Goal: Information Seeking & Learning: Learn about a topic

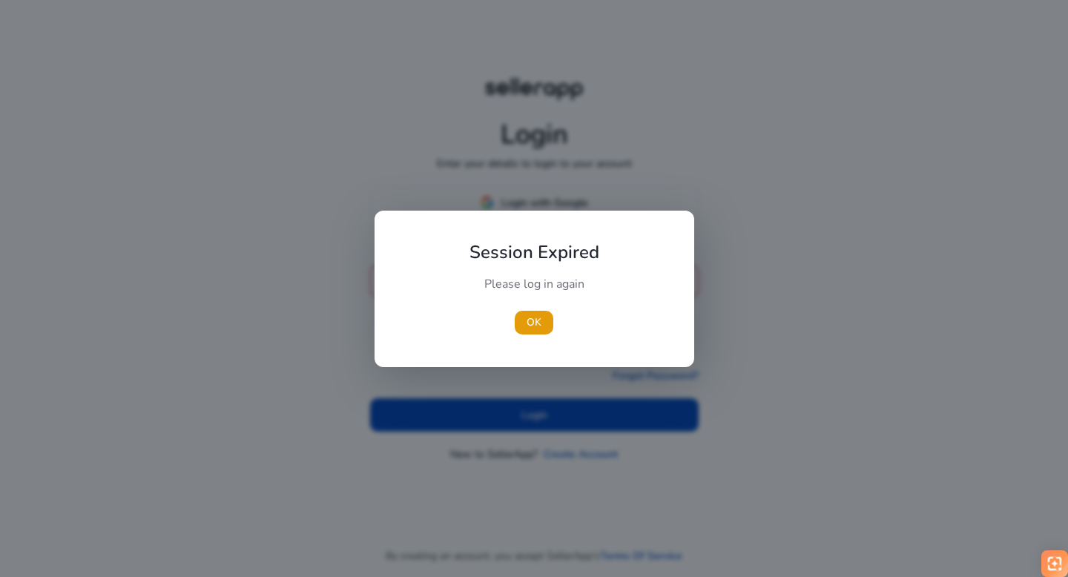
click at [505, 202] on div at bounding box center [534, 288] width 1068 height 577
click at [533, 320] on span "OK" at bounding box center [534, 322] width 15 height 16
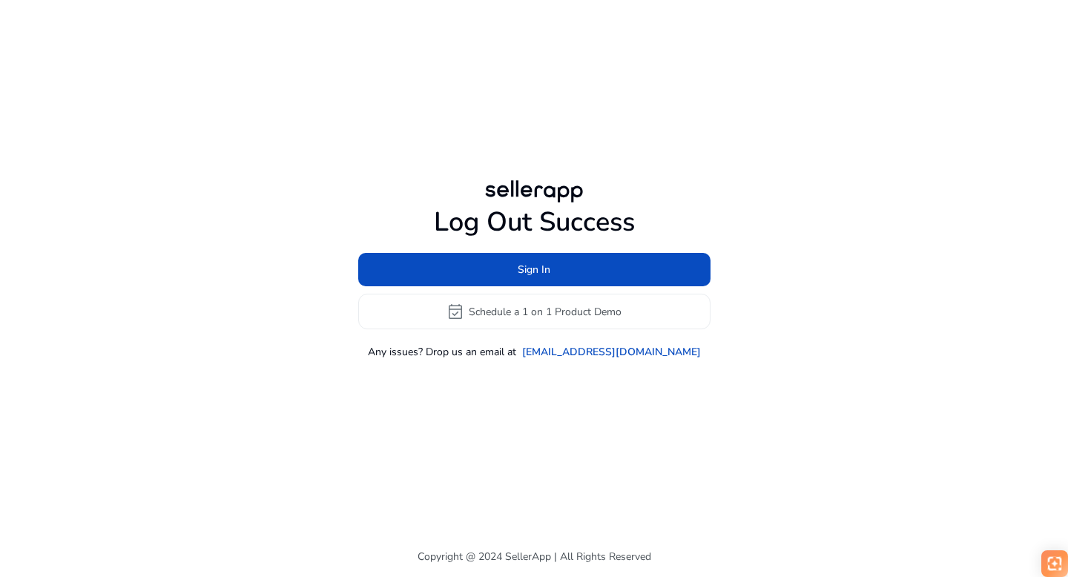
click at [501, 206] on h1 "Log Out Success" at bounding box center [534, 222] width 352 height 32
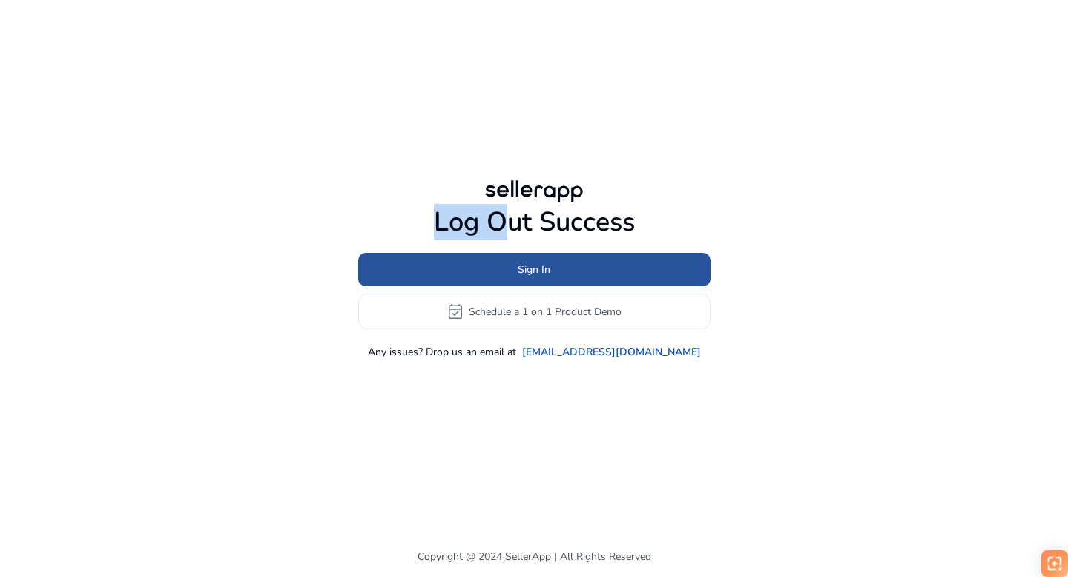
click at [518, 279] on span at bounding box center [534, 270] width 352 height 36
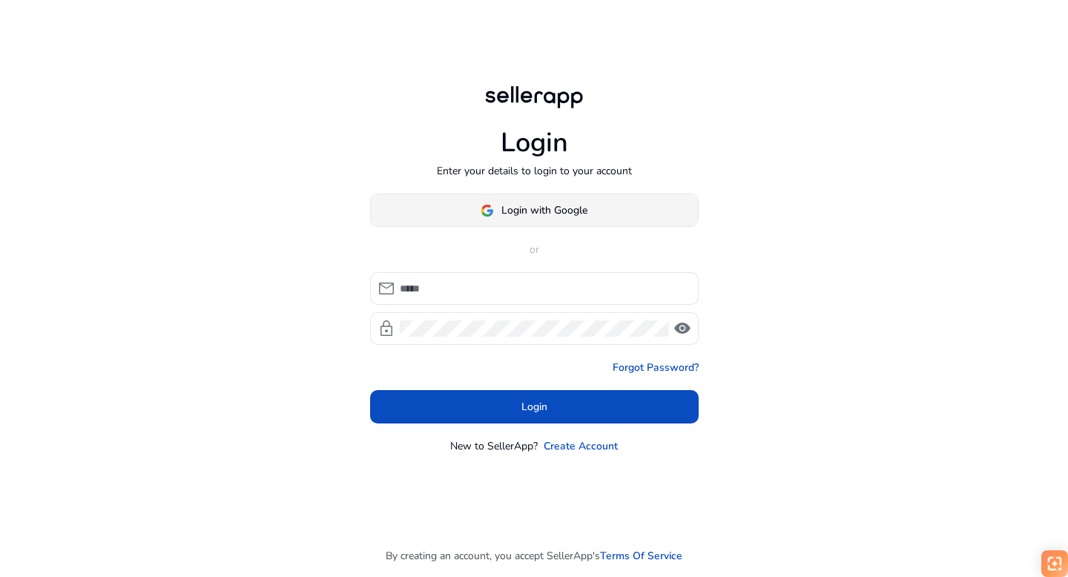
click at [512, 207] on span "Login with Google" at bounding box center [544, 210] width 86 height 16
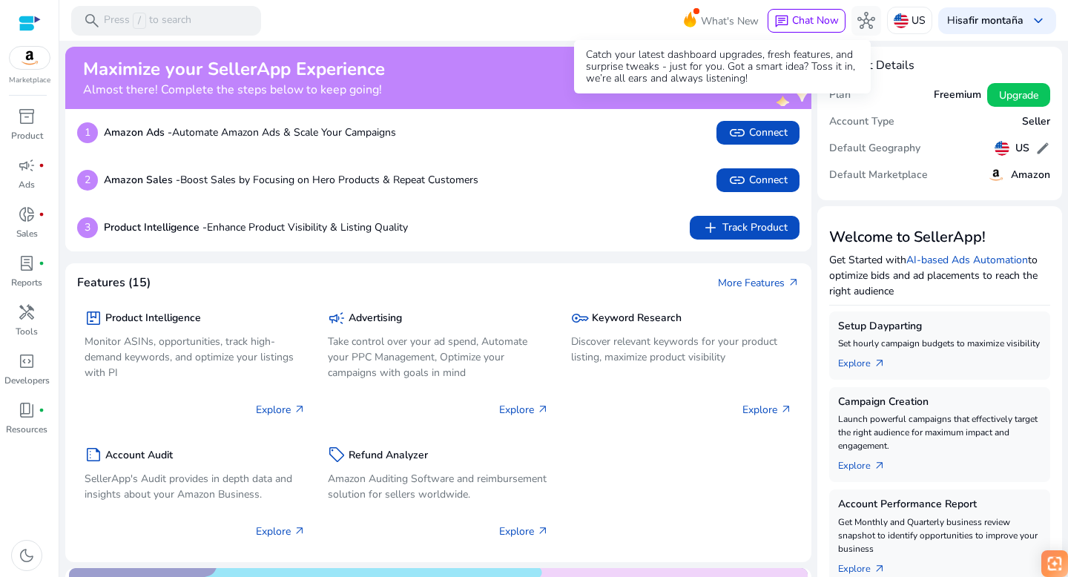
click at [702, 19] on span "What's New" at bounding box center [730, 21] width 58 height 26
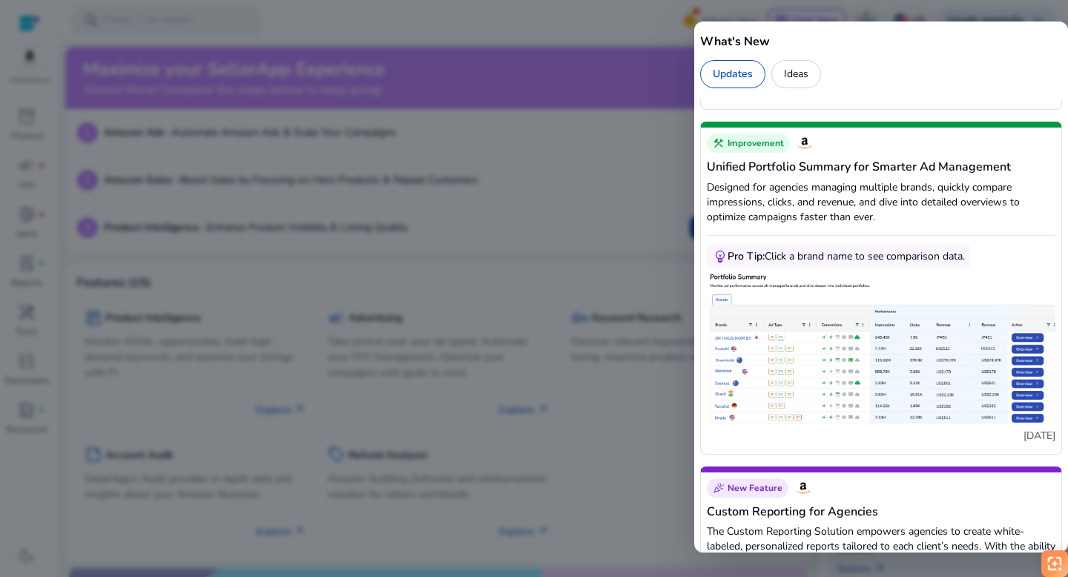
scroll to position [614, 0]
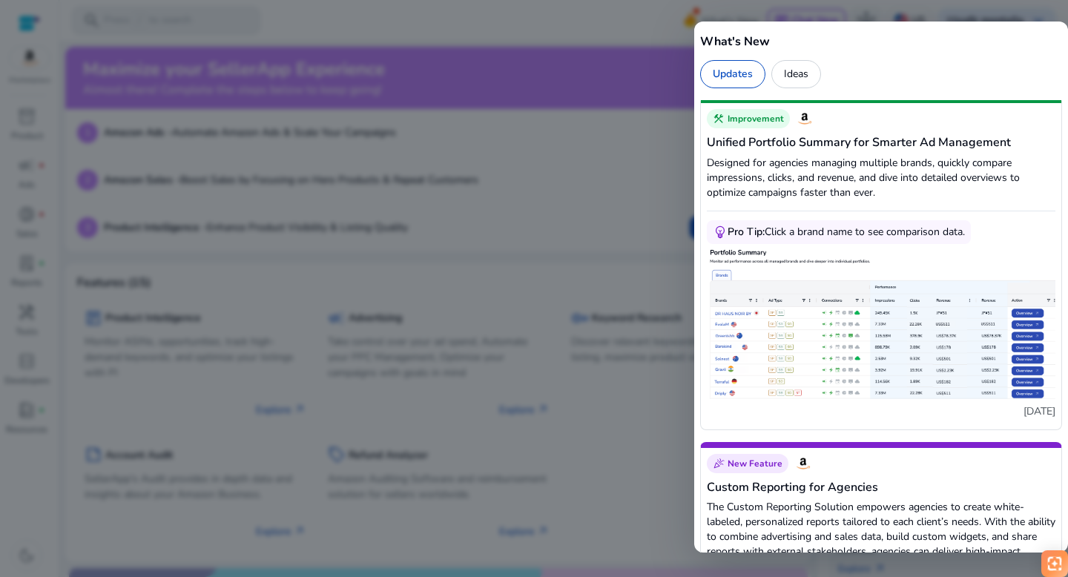
click at [841, 340] on img at bounding box center [881, 322] width 349 height 156
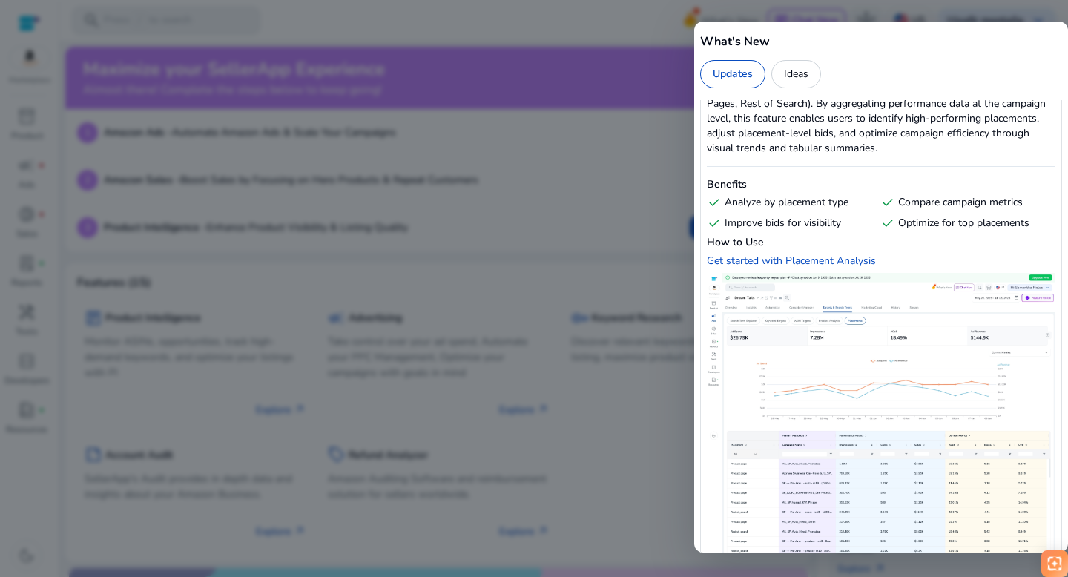
scroll to position [215, 0]
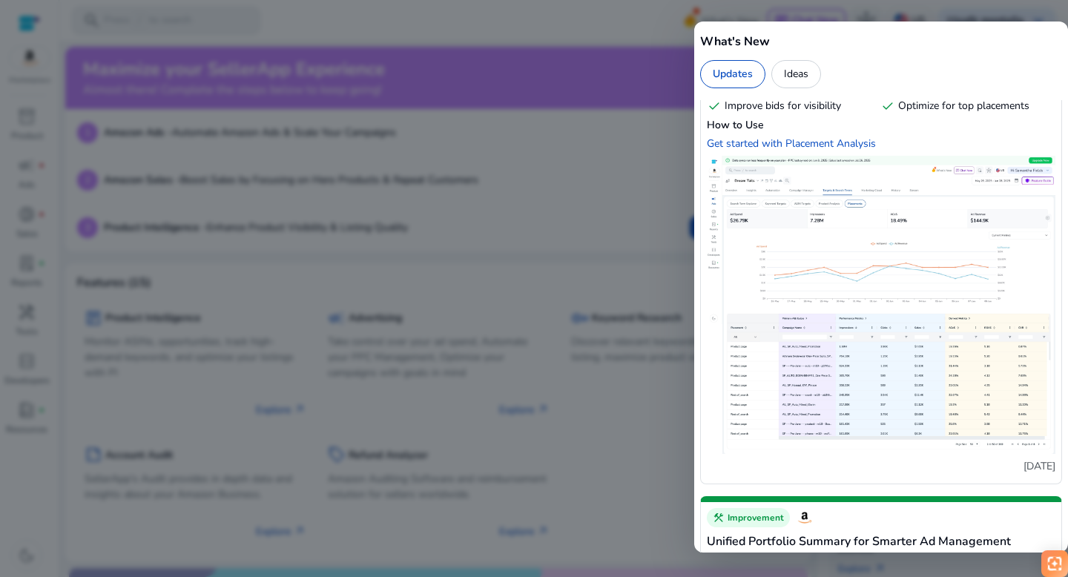
click at [850, 354] on img at bounding box center [881, 305] width 349 height 298
click at [851, 354] on img at bounding box center [881, 305] width 349 height 298
click at [797, 142] on div "Get started with Placement Analysis" at bounding box center [791, 143] width 169 height 14
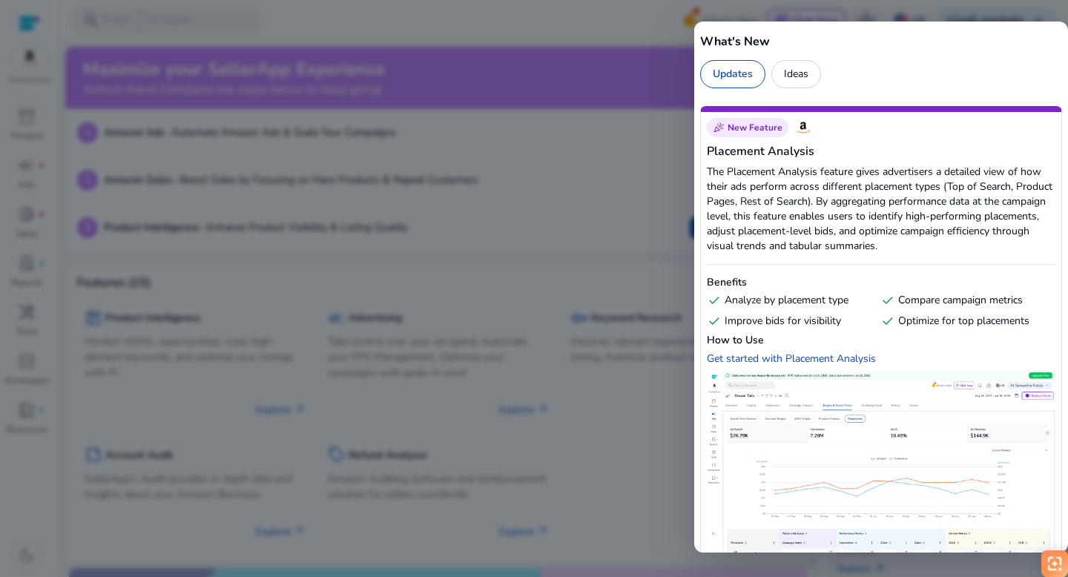
drag, startPoint x: 894, startPoint y: 319, endPoint x: 960, endPoint y: 323, distance: 65.4
click at [959, 323] on div "check Optimize for top placements" at bounding box center [964, 321] width 168 height 15
click at [960, 323] on div "check Optimize for top placements" at bounding box center [964, 321] width 168 height 15
click at [961, 323] on div "check Optimize for top placements" at bounding box center [964, 321] width 168 height 15
click at [1017, 323] on div "check Optimize for top placements" at bounding box center [964, 321] width 168 height 15
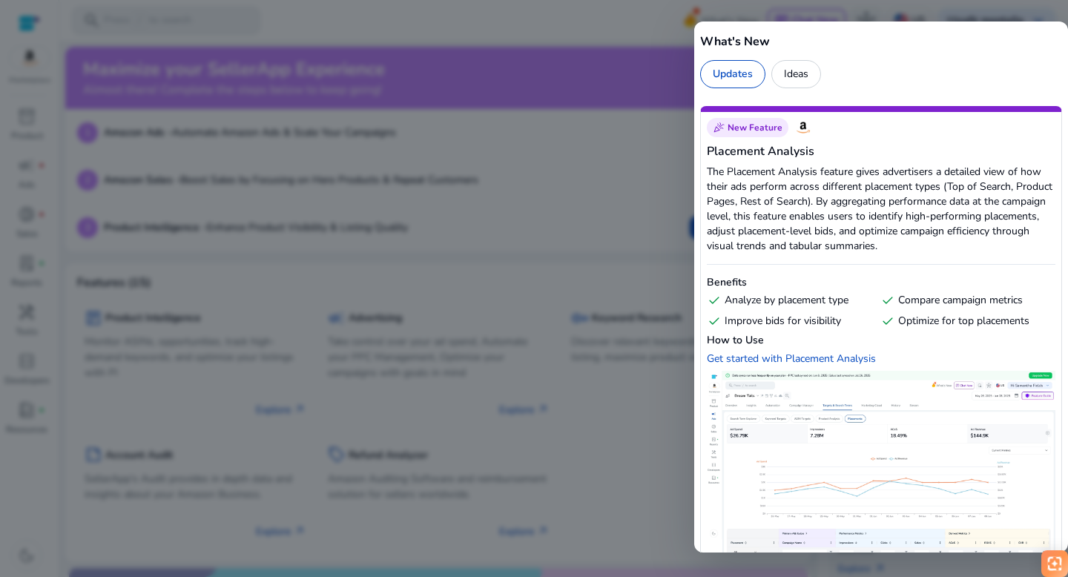
click at [1026, 320] on div "check Optimize for top placements" at bounding box center [964, 321] width 168 height 15
copy div "Optimize for top placements"
click at [378, 274] on div at bounding box center [534, 288] width 1068 height 577
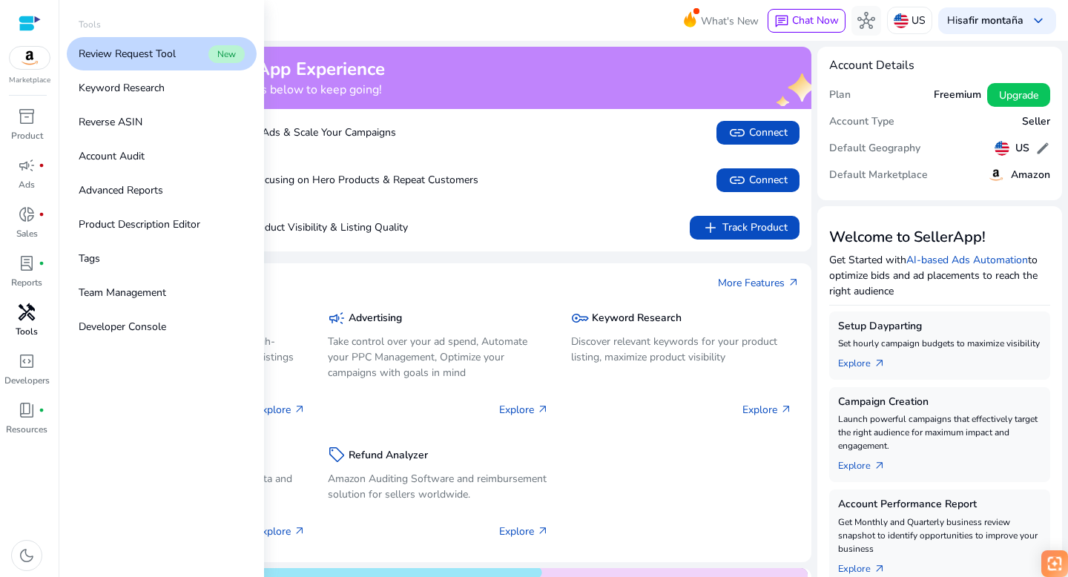
click at [22, 318] on span "handyman" at bounding box center [27, 312] width 18 height 18
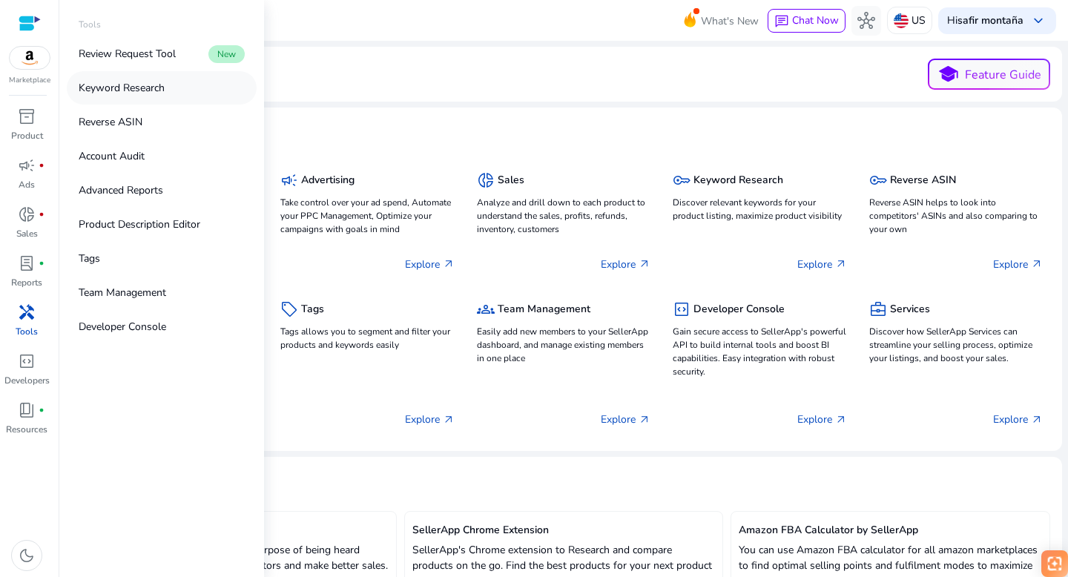
click at [145, 90] on p "Keyword Research" at bounding box center [122, 88] width 86 height 16
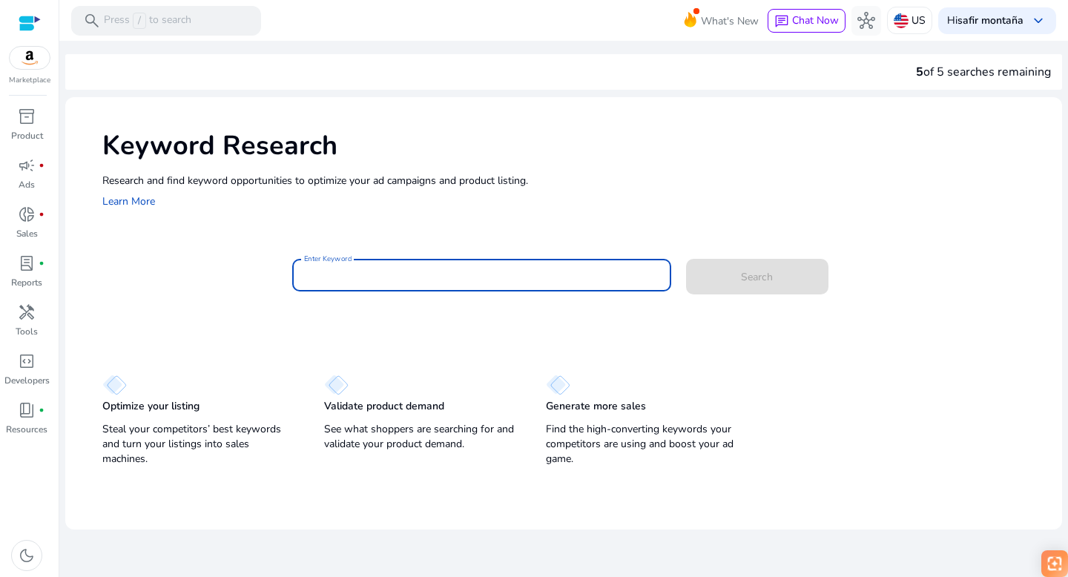
paste input "**********"
type input "**********"
click at [729, 279] on span at bounding box center [757, 277] width 142 height 36
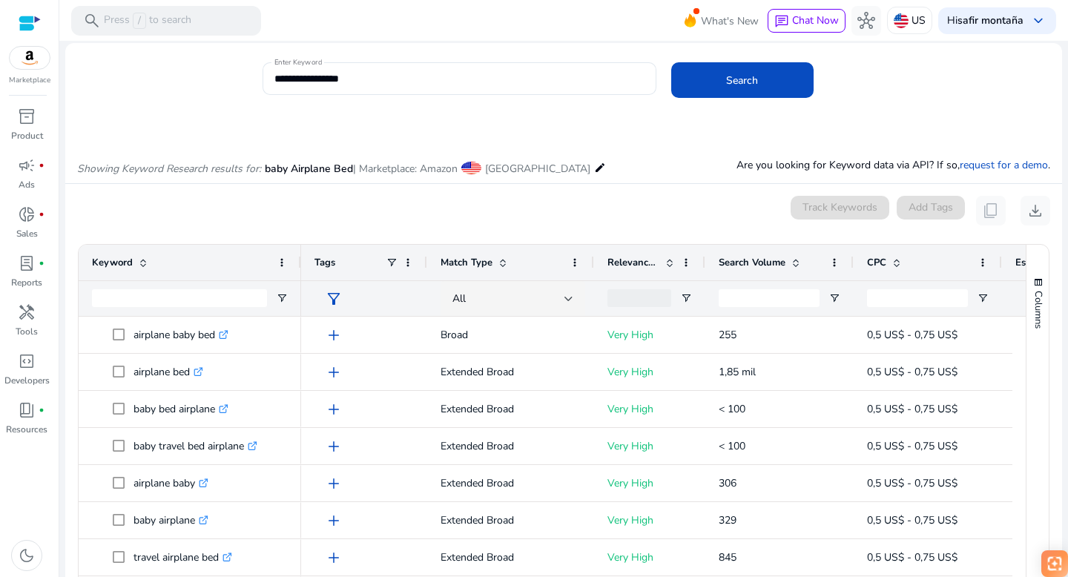
scroll to position [85, 0]
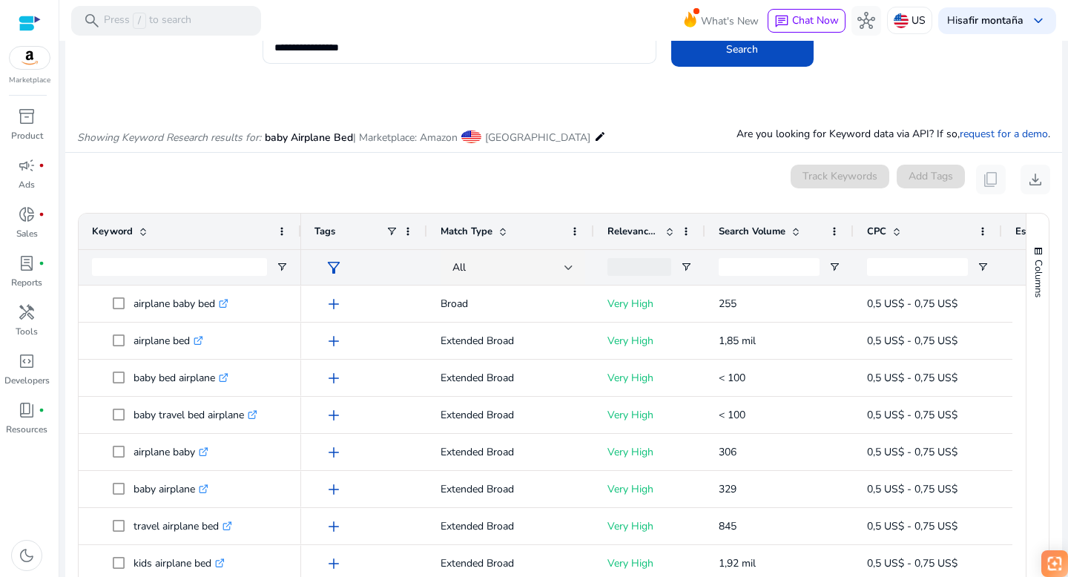
click at [670, 229] on span at bounding box center [670, 231] width 12 height 12
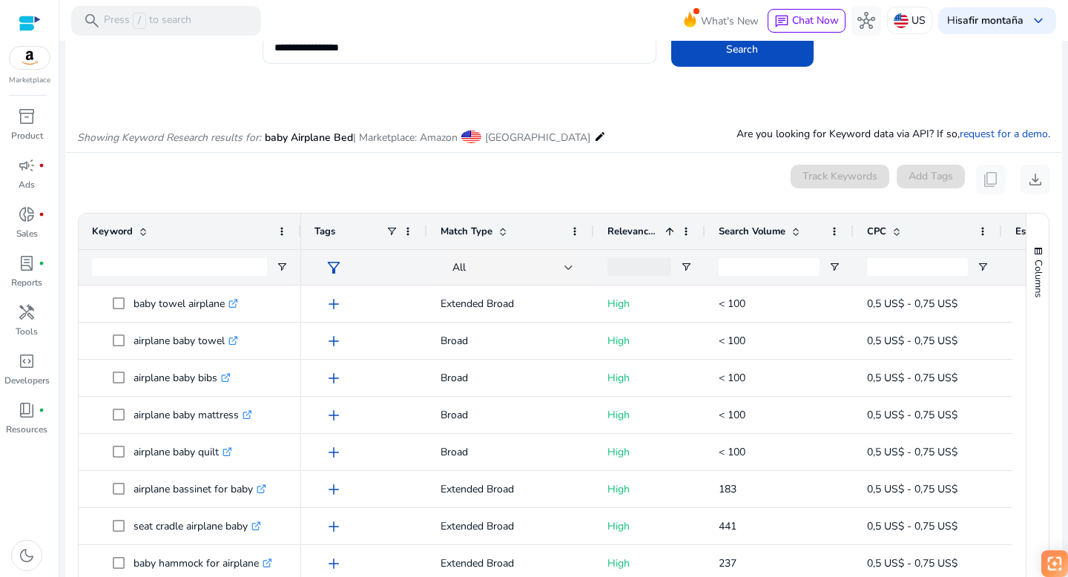
click at [670, 233] on span at bounding box center [670, 231] width 12 height 12
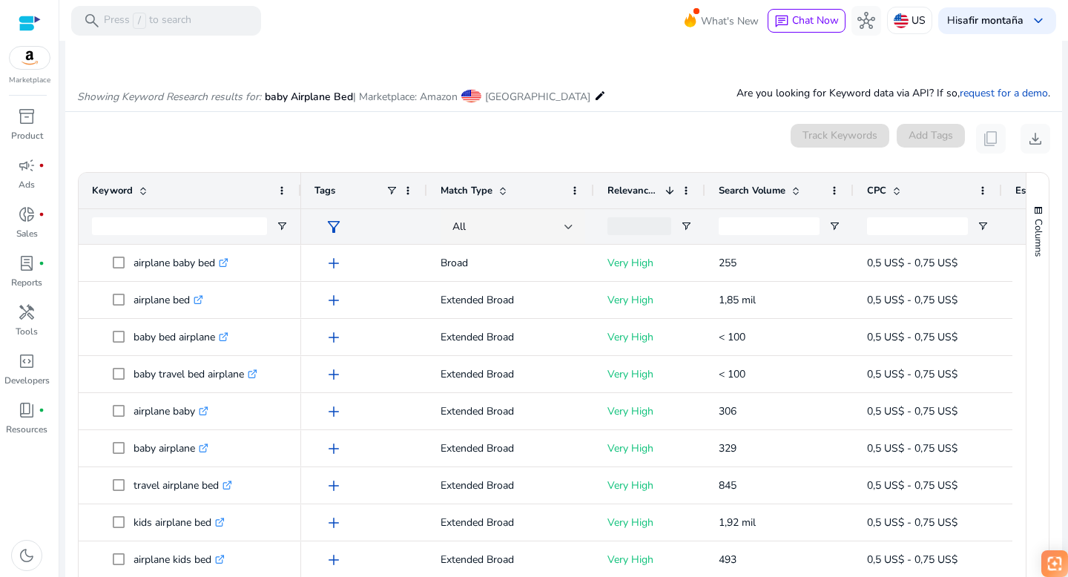
scroll to position [154, 0]
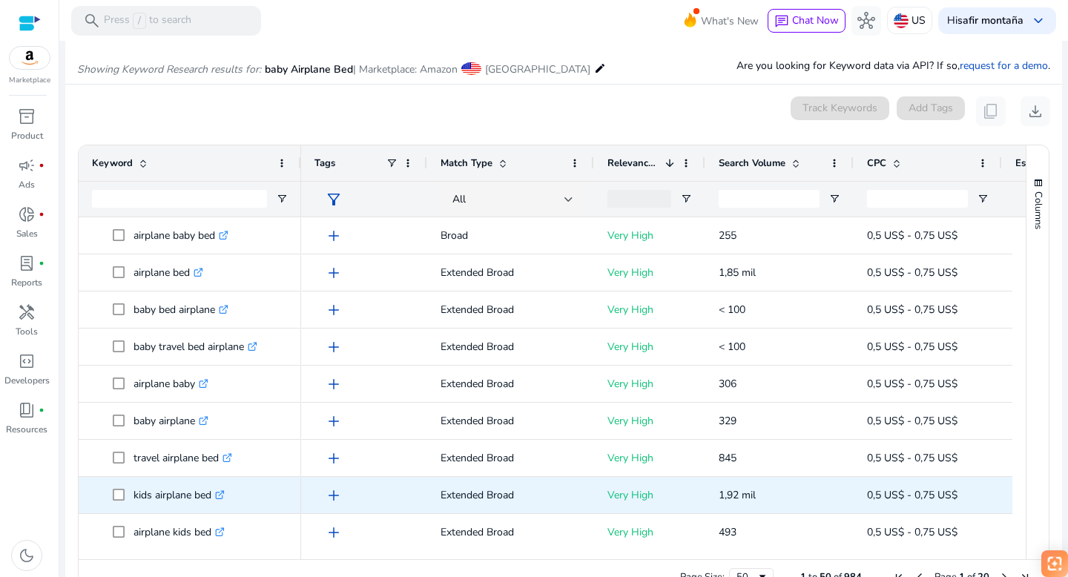
click at [224, 493] on icon at bounding box center [221, 492] width 5 height 5
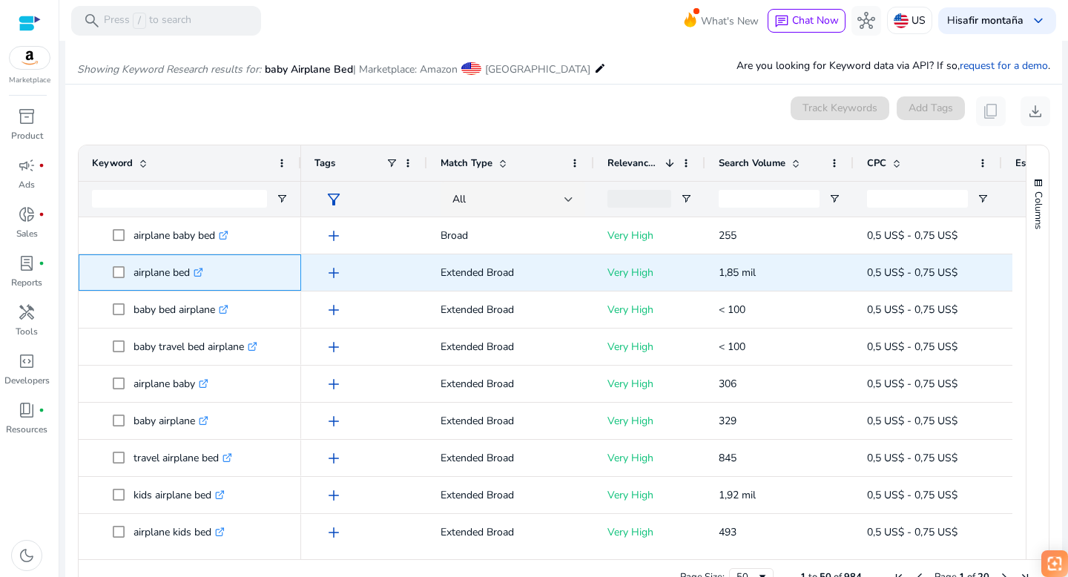
click at [201, 271] on icon ".st0{fill:#2c8af8}" at bounding box center [199, 273] width 10 height 10
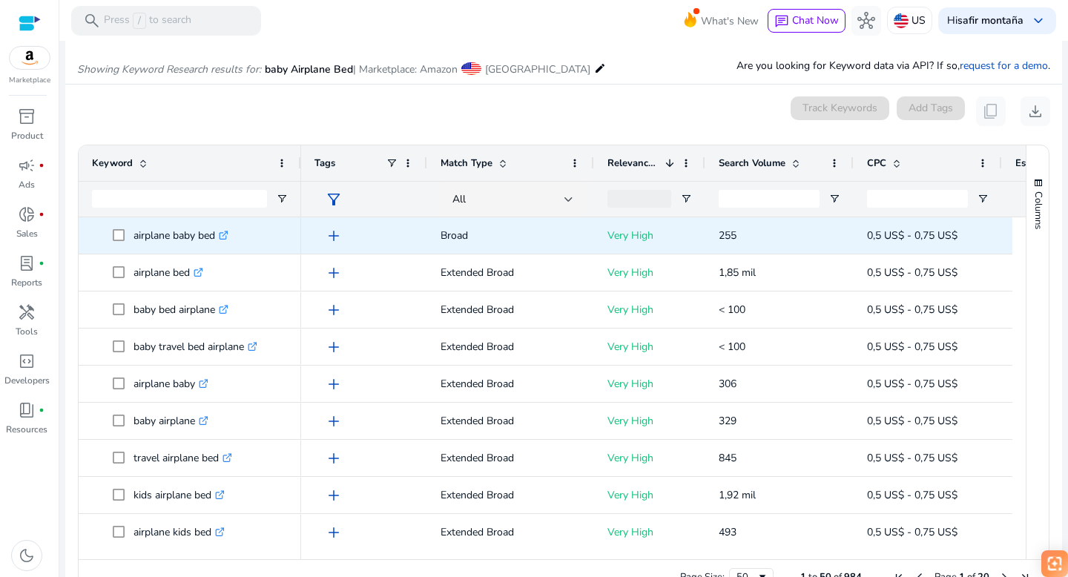
click at [226, 235] on icon ".st0{fill:#2c8af8}" at bounding box center [224, 236] width 10 height 10
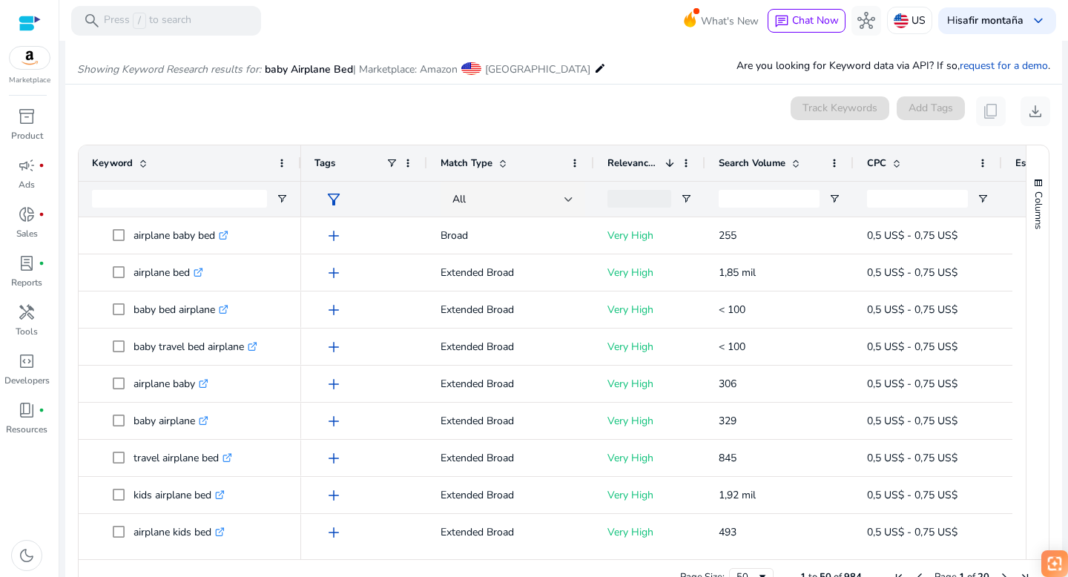
click at [792, 161] on span at bounding box center [796, 163] width 12 height 12
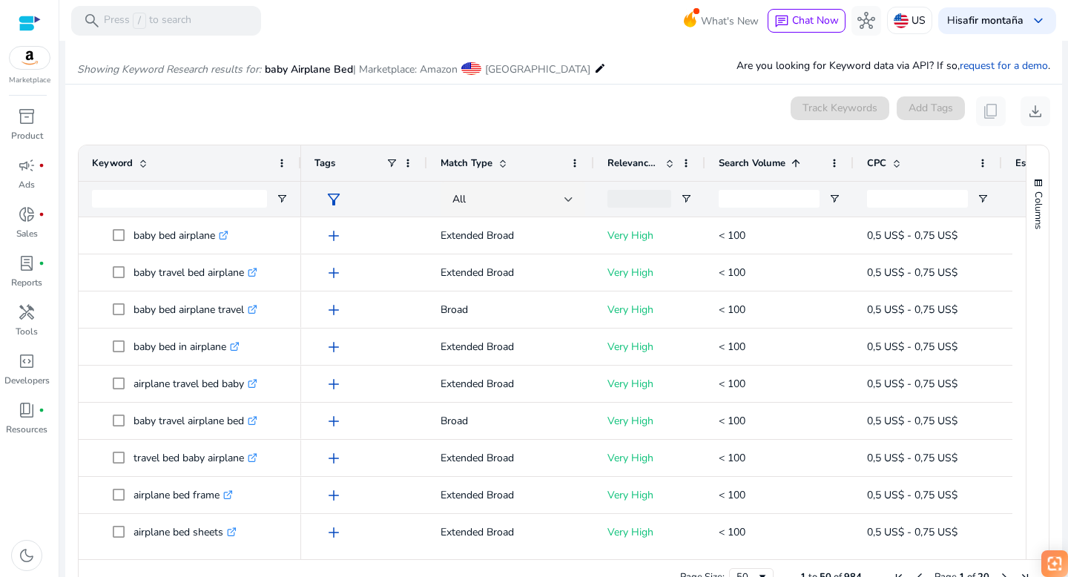
click at [796, 160] on span at bounding box center [796, 163] width 12 height 12
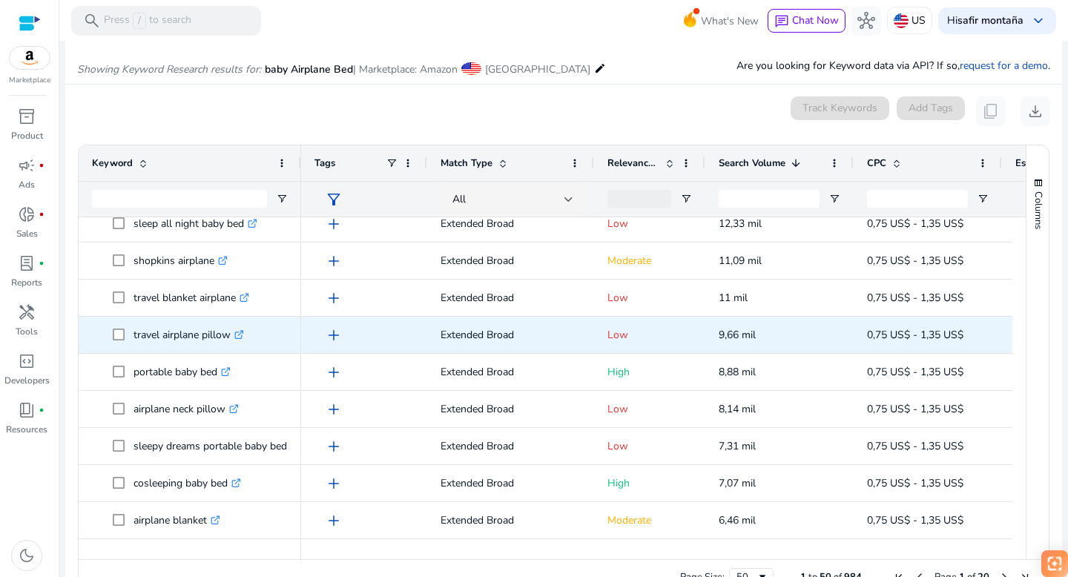
scroll to position [289, 0]
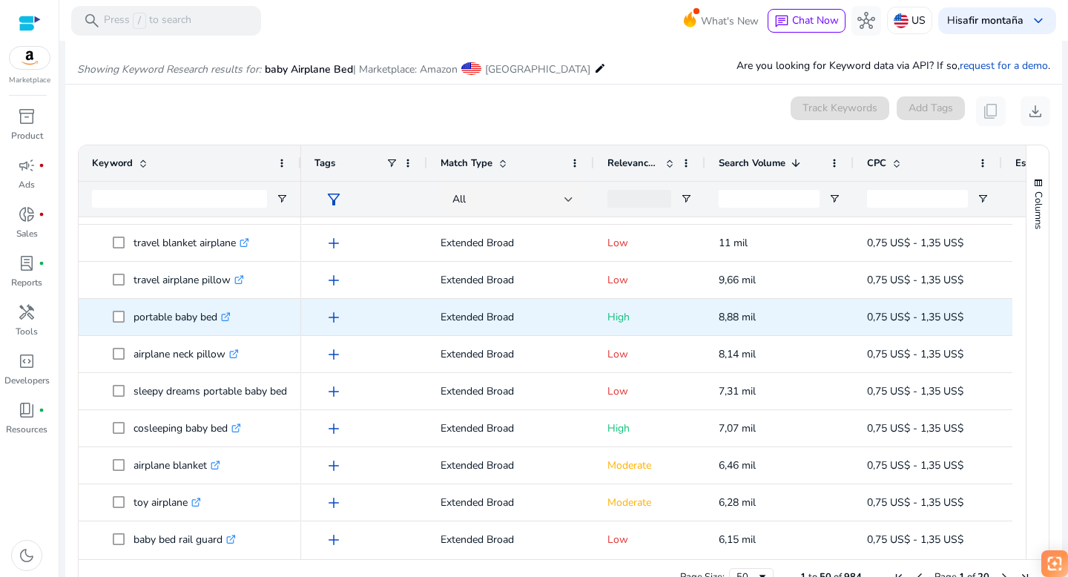
click at [229, 317] on icon at bounding box center [227, 314] width 5 height 5
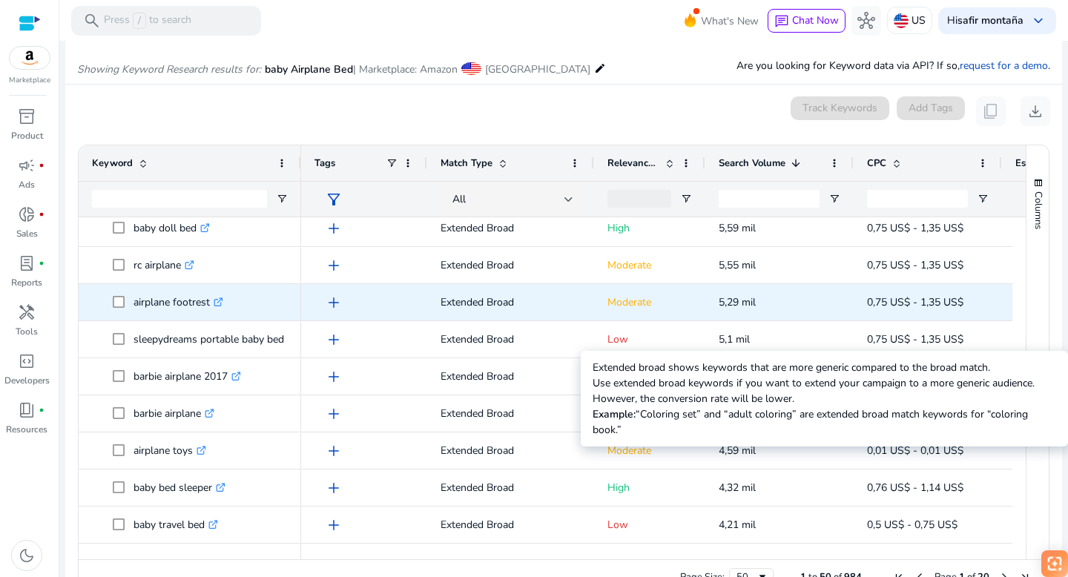
scroll to position [0, 0]
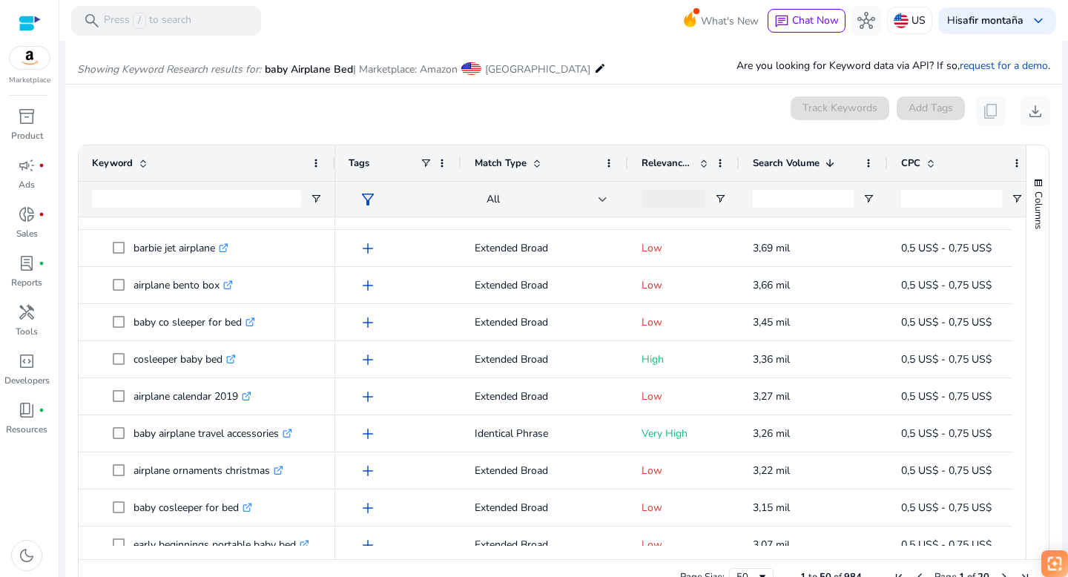
drag, startPoint x: 299, startPoint y: 153, endPoint x: 333, endPoint y: 149, distance: 34.3
click at [333, 149] on div at bounding box center [334, 163] width 6 height 36
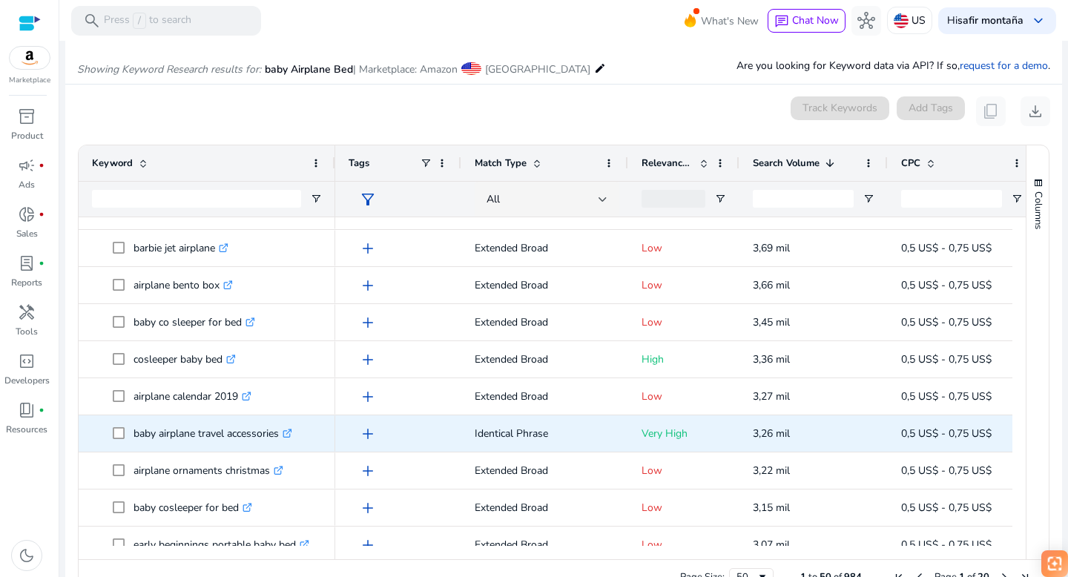
click at [292, 432] on icon ".st0{fill:#2c8af8}" at bounding box center [288, 434] width 10 height 10
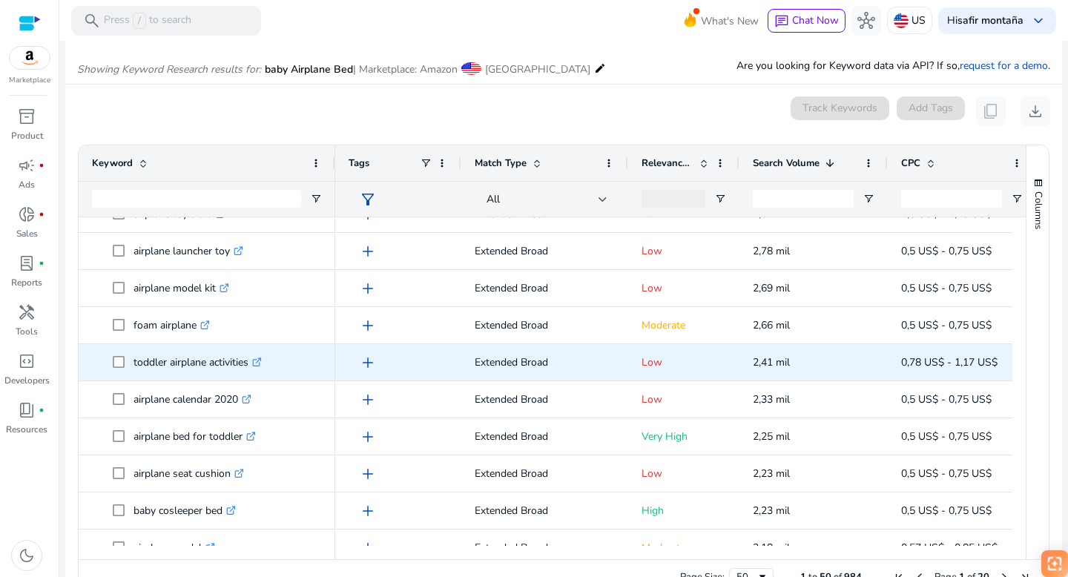
scroll to position [1441, 0]
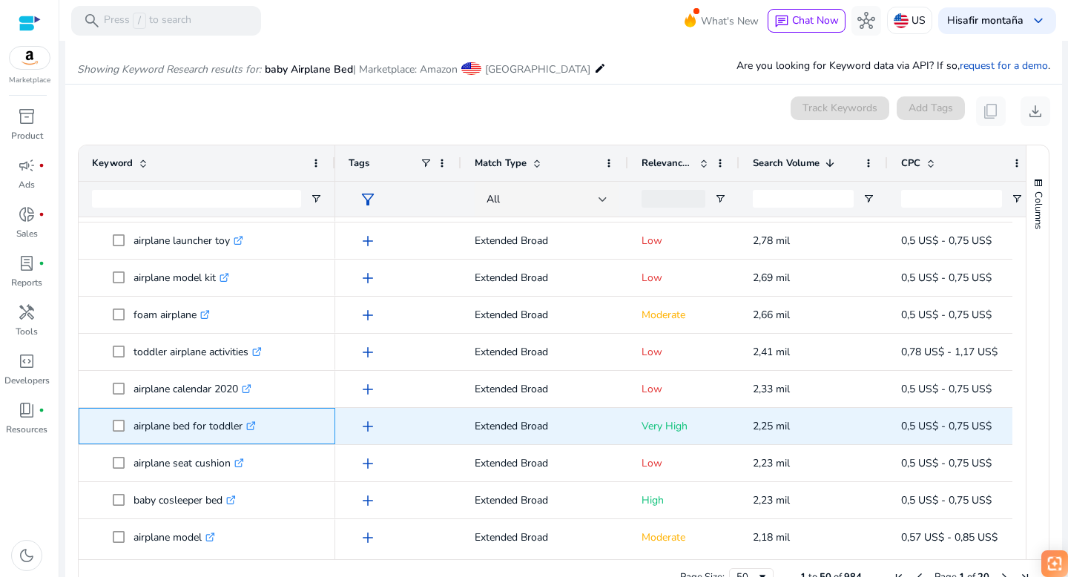
click at [253, 423] on icon ".st0{fill:#2c8af8}" at bounding box center [251, 426] width 10 height 10
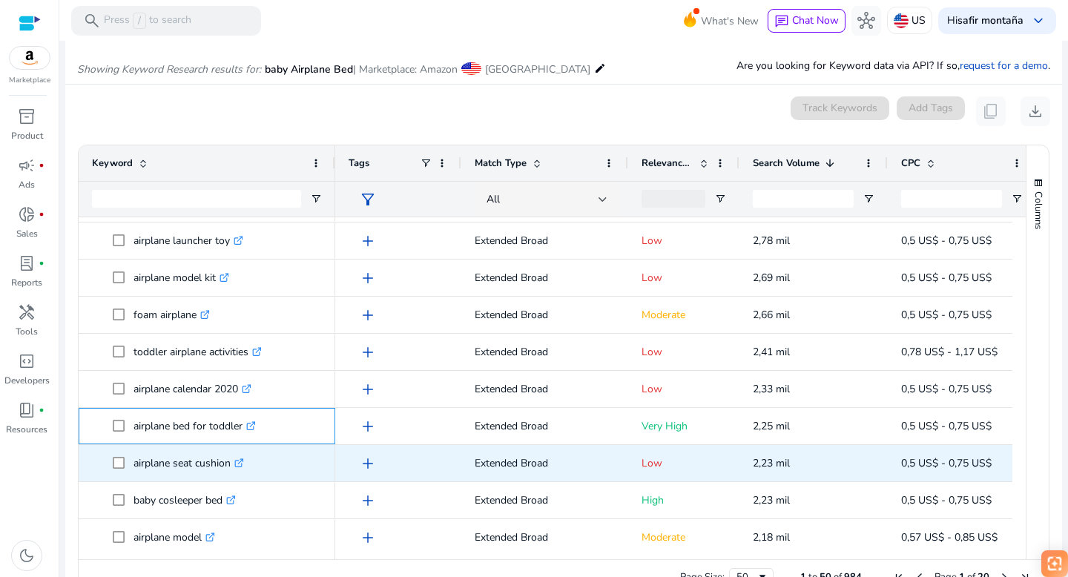
scroll to position [1445, 0]
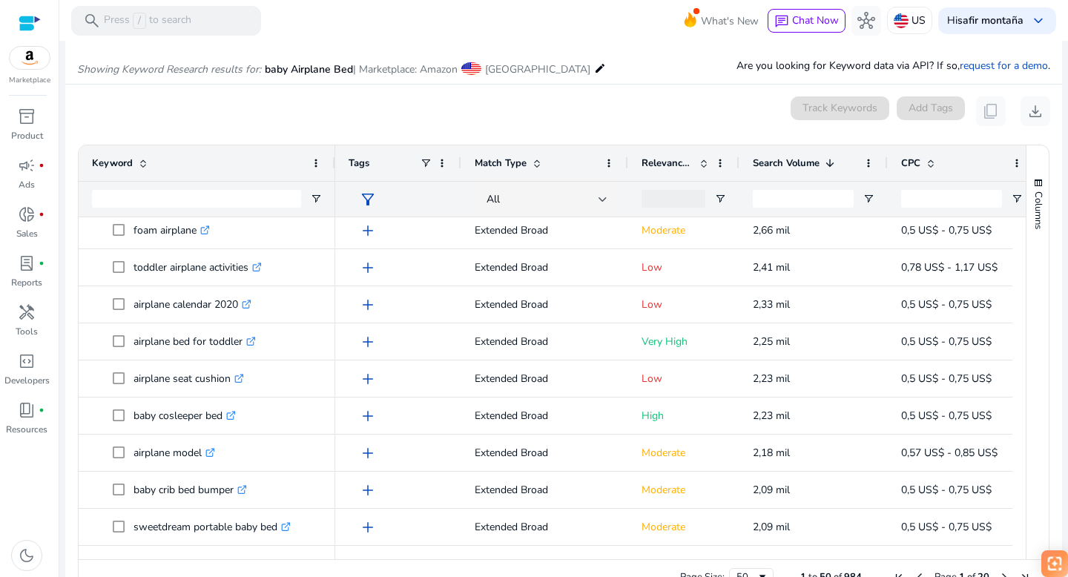
click at [741, 153] on div "Search Volume 1" at bounding box center [813, 163] width 148 height 36
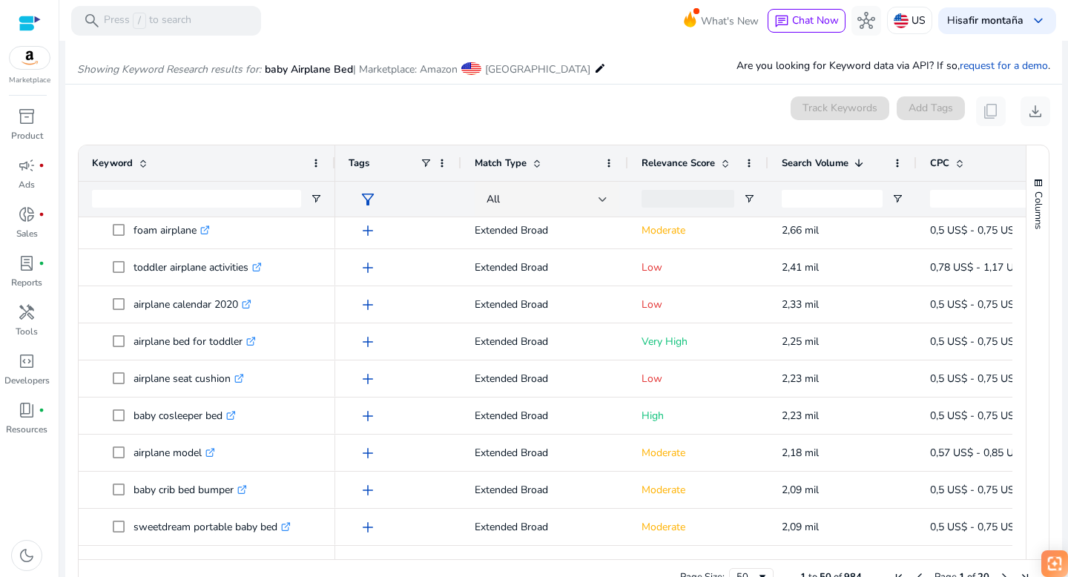
drag, startPoint x: 736, startPoint y: 153, endPoint x: 765, endPoint y: 156, distance: 29.2
click at [765, 156] on div at bounding box center [768, 163] width 6 height 36
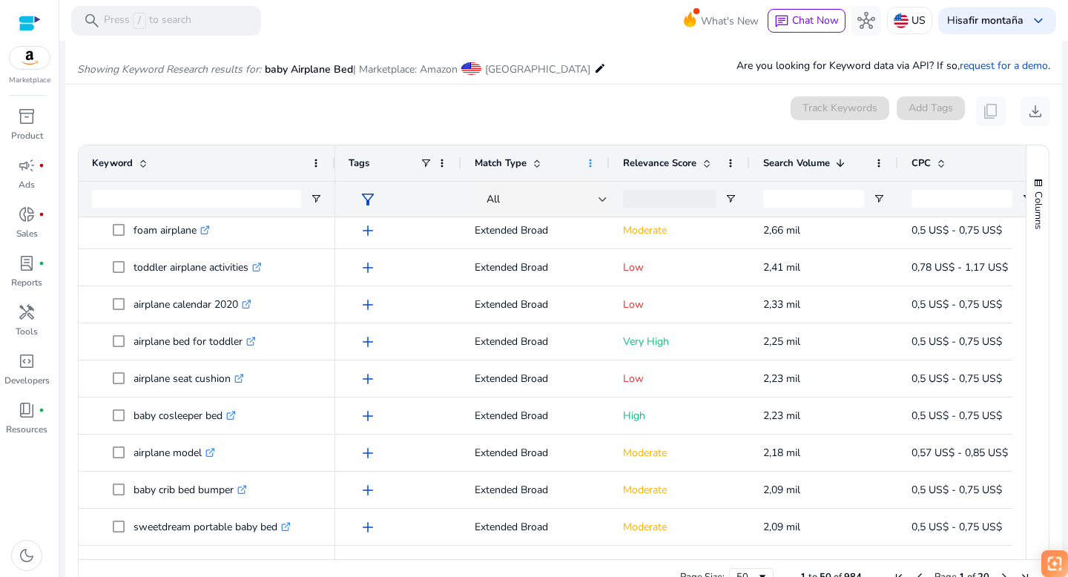
drag, startPoint x: 627, startPoint y: 159, endPoint x: 592, endPoint y: 159, distance: 34.9
click at [592, 159] on div "Match Type" at bounding box center [535, 163] width 148 height 36
click at [461, 162] on div "Match Type" at bounding box center [535, 163] width 148 height 36
drag, startPoint x: 459, startPoint y: 164, endPoint x: 438, endPoint y: 164, distance: 20.8
click at [438, 164] on div "Tags" at bounding box center [398, 163] width 126 height 36
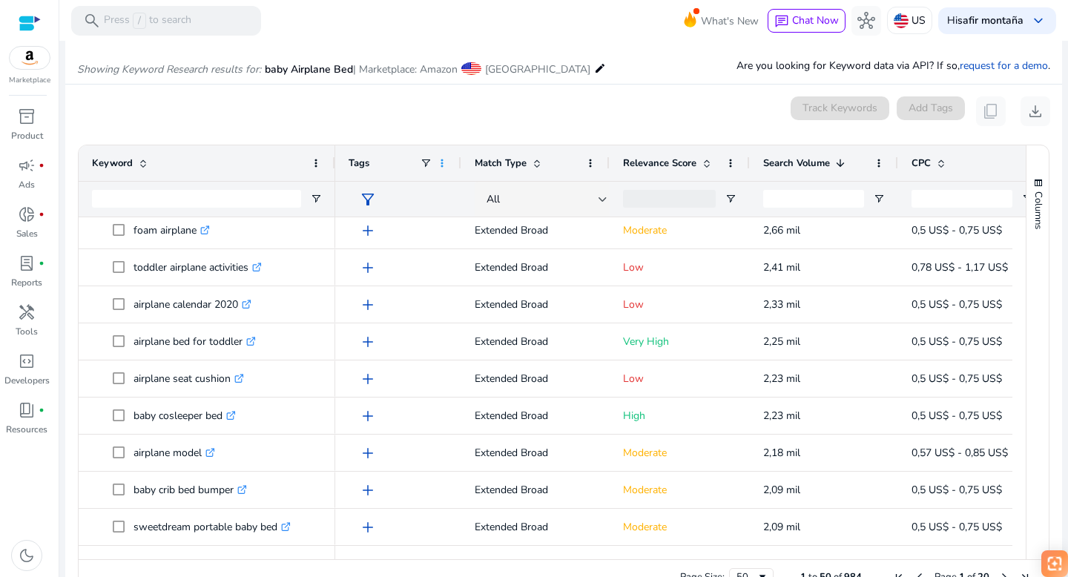
drag, startPoint x: 459, startPoint y: 156, endPoint x: 446, endPoint y: 156, distance: 12.6
click at [446, 156] on div "Tags" at bounding box center [398, 163] width 126 height 36
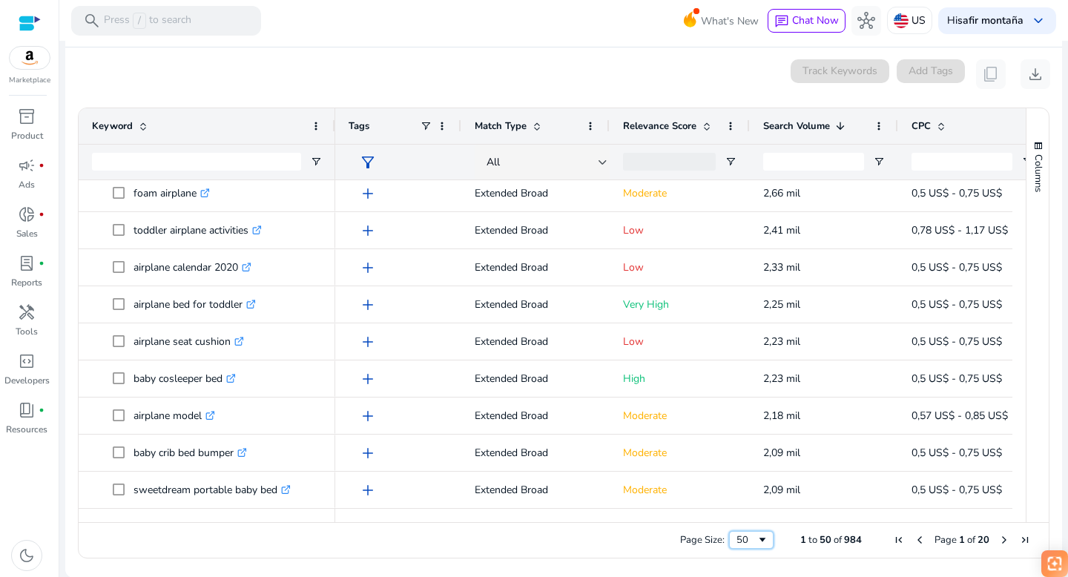
click at [759, 540] on span "Page Size" at bounding box center [762, 540] width 12 height 12
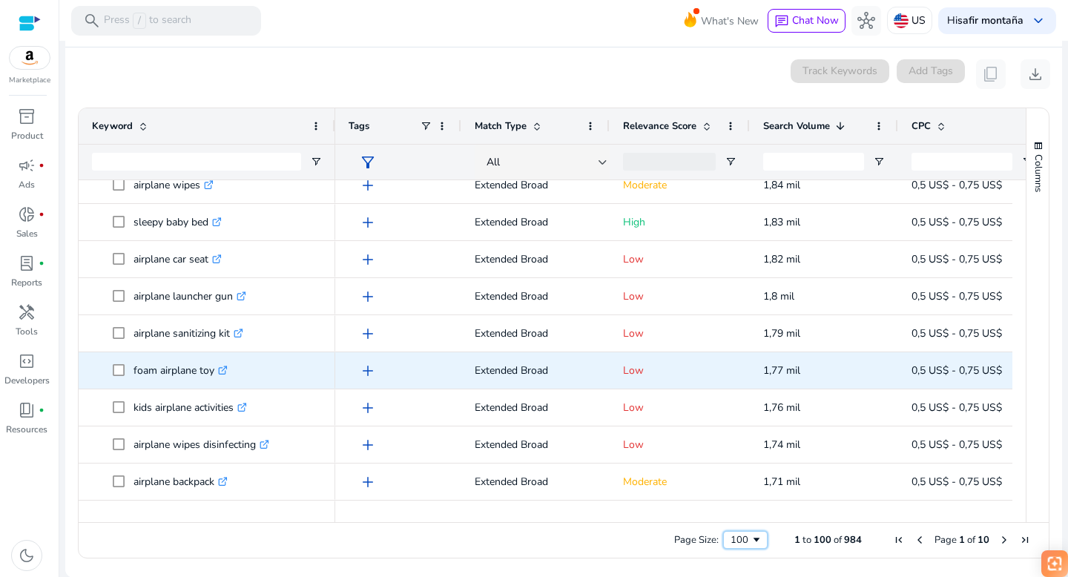
scroll to position [2266, 0]
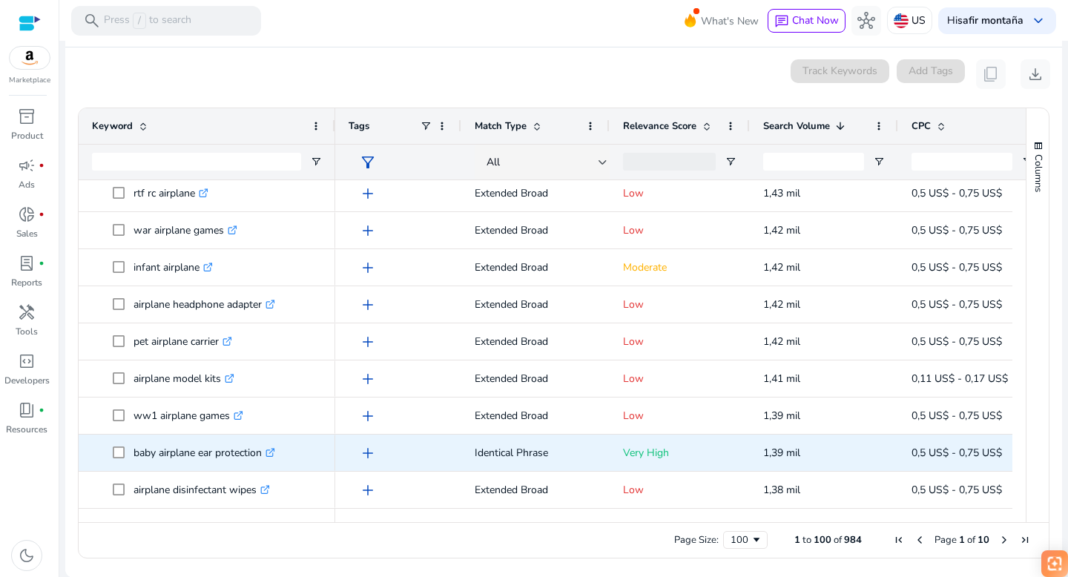
click at [274, 449] on icon ".st0{fill:#2c8af8}" at bounding box center [270, 453] width 10 height 10
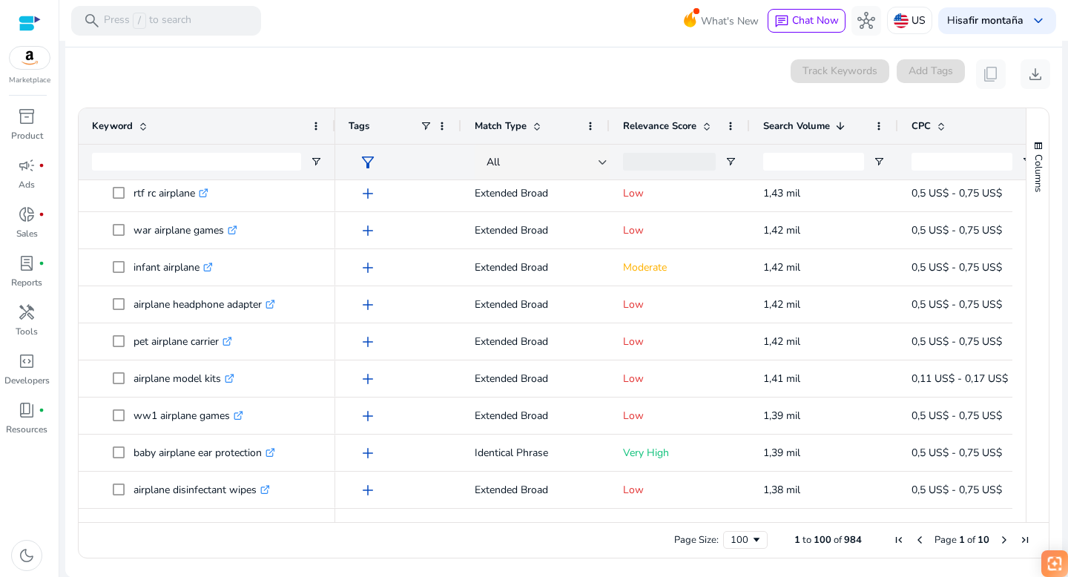
click at [998, 538] on span "Next Page" at bounding box center [1004, 540] width 12 height 12
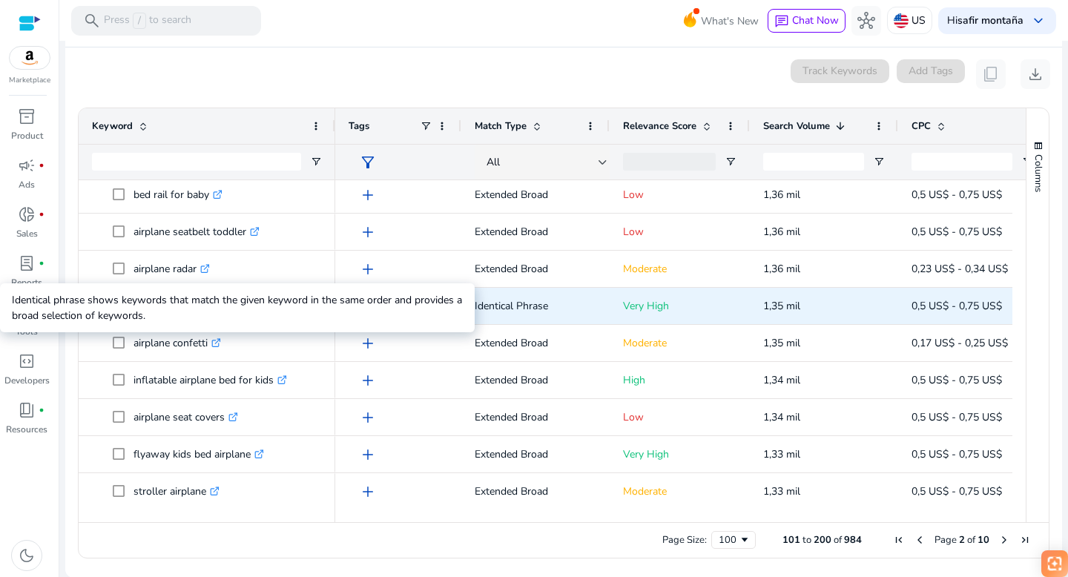
scroll to position [79, 0]
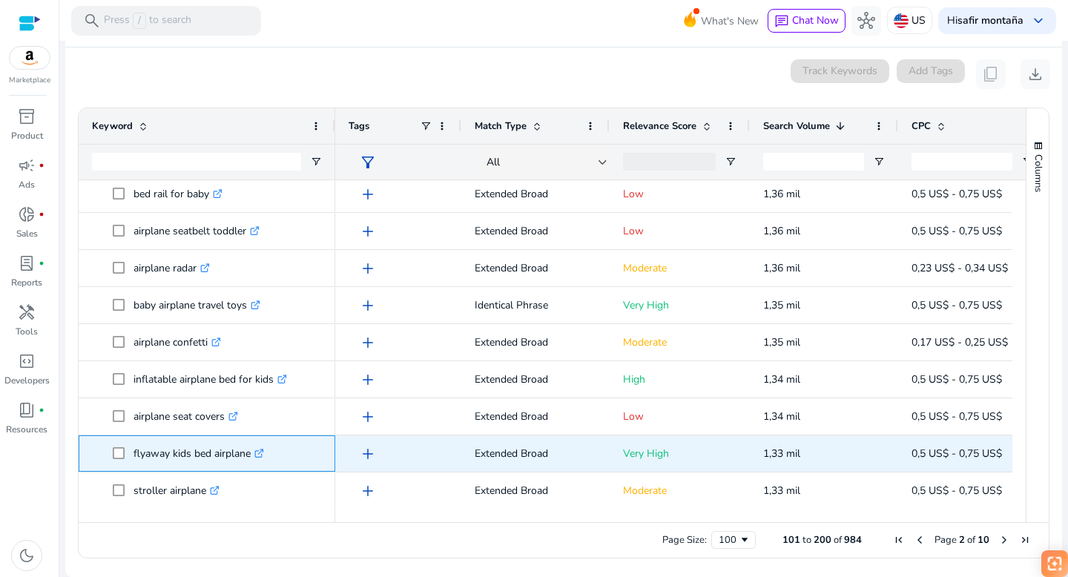
click at [263, 453] on icon at bounding box center [258, 453] width 7 height 7
